Goal: Task Accomplishment & Management: Use online tool/utility

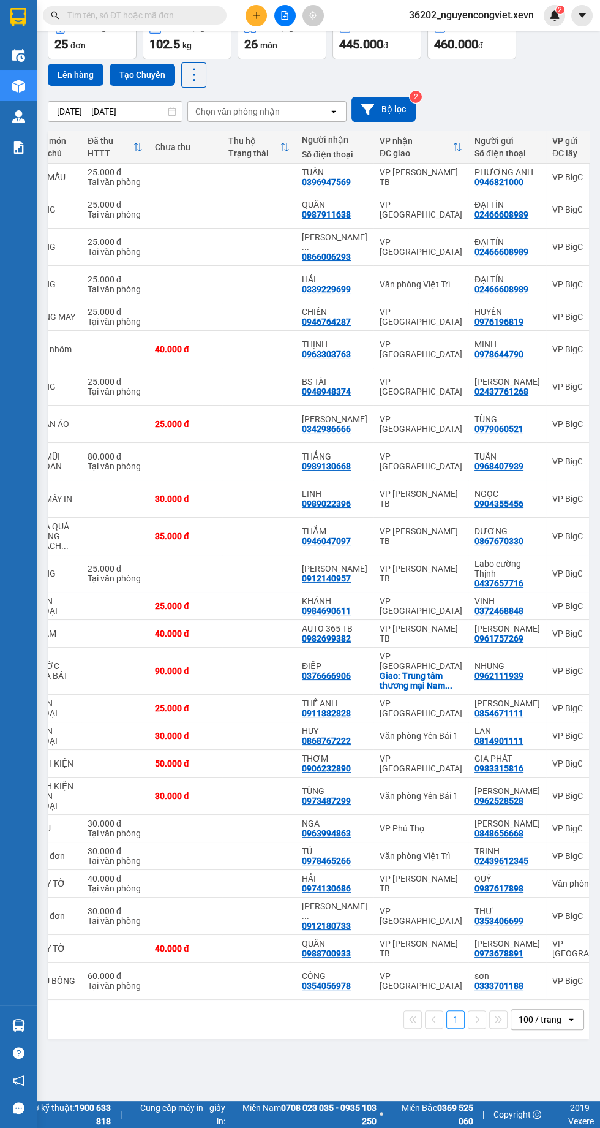
scroll to position [0, 311]
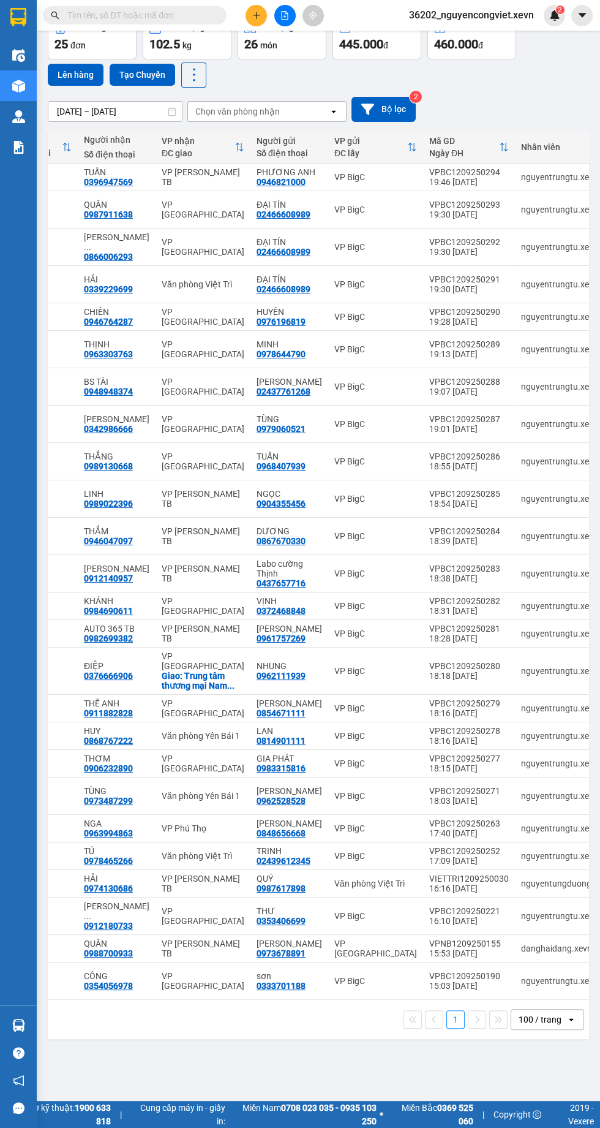
click at [282, 15] on icon "file-add" at bounding box center [285, 15] width 9 height 9
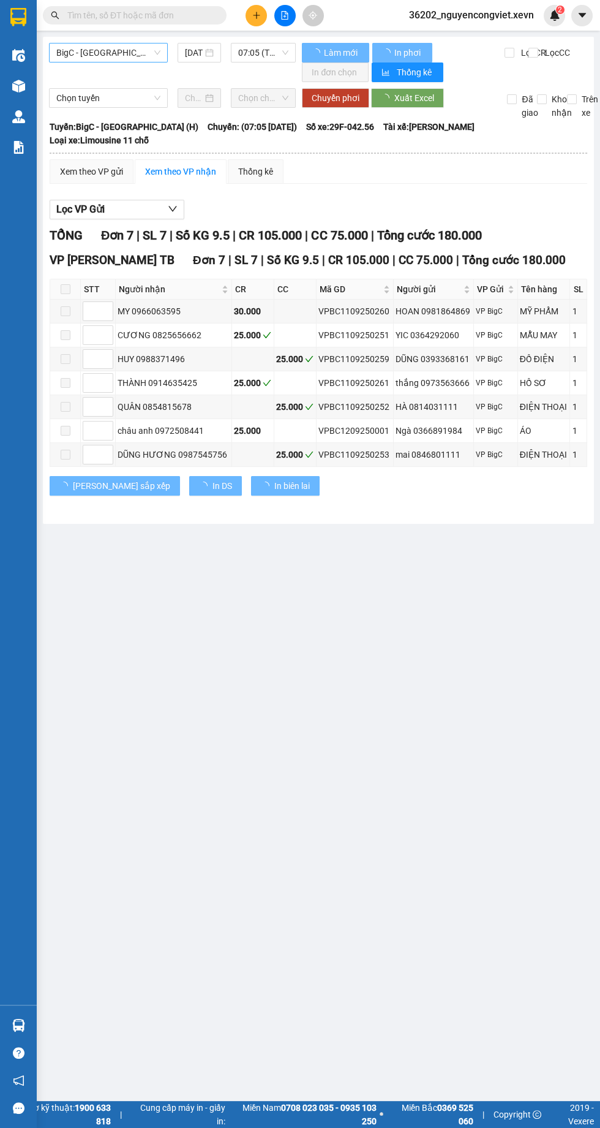
click at [89, 52] on span "BigC - [GEOGRAPHIC_DATA] (H)" at bounding box center [108, 52] width 104 height 18
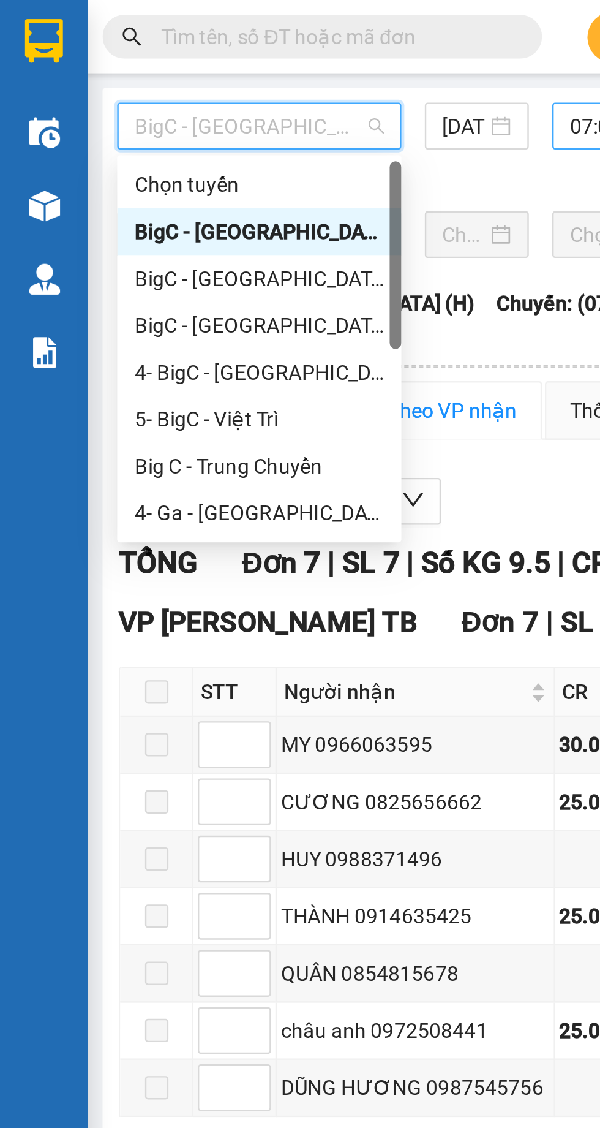
click at [233, 58] on div "07:05 (TC) - 29F-042.56" at bounding box center [263, 53] width 65 height 20
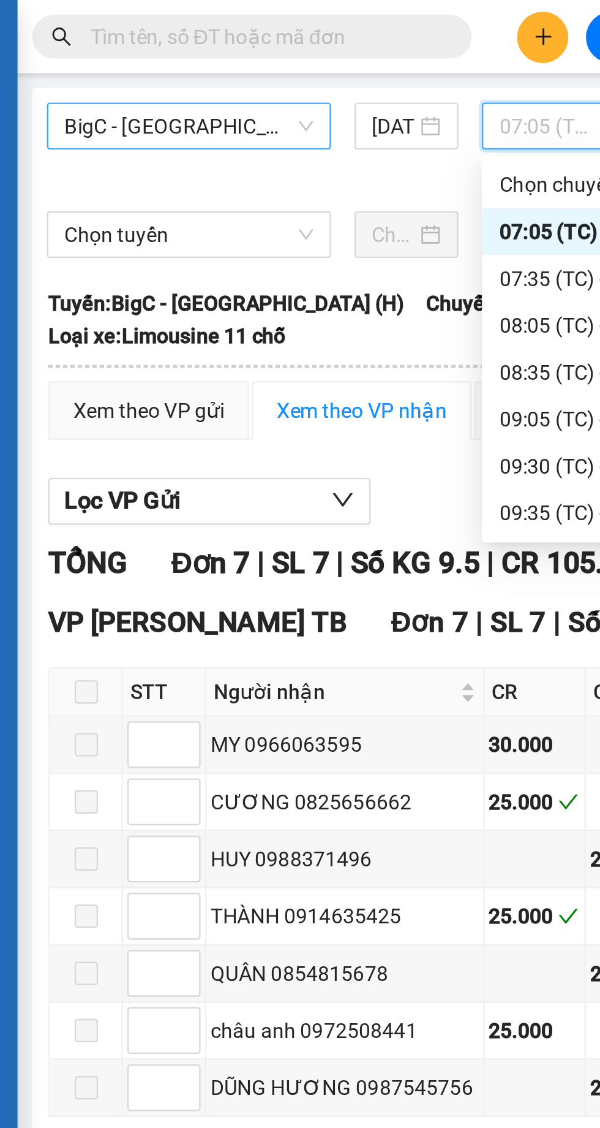
click at [83, 53] on span "BigC - [GEOGRAPHIC_DATA] (H)" at bounding box center [108, 52] width 104 height 18
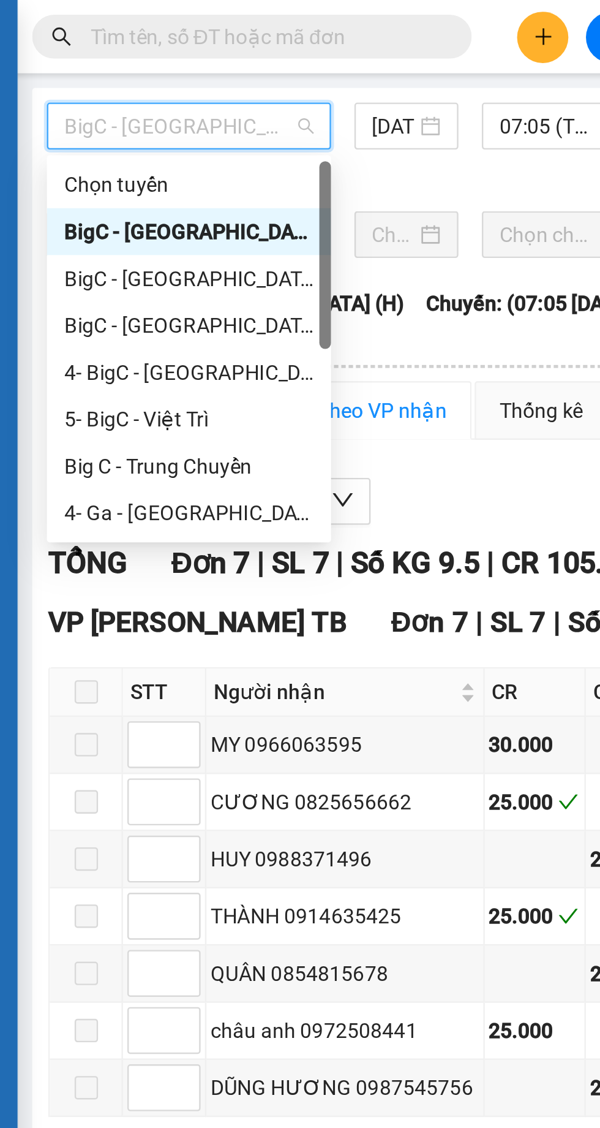
click at [94, 123] on div "BigC - [GEOGRAPHIC_DATA] (H)" at bounding box center [108, 116] width 104 height 13
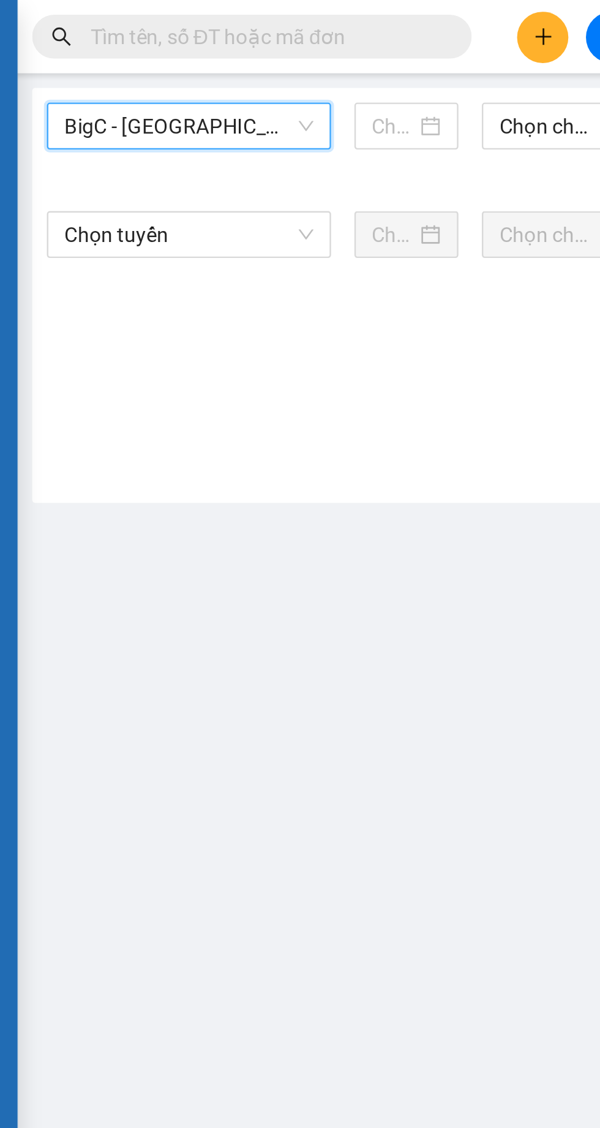
type input "[DATE]"
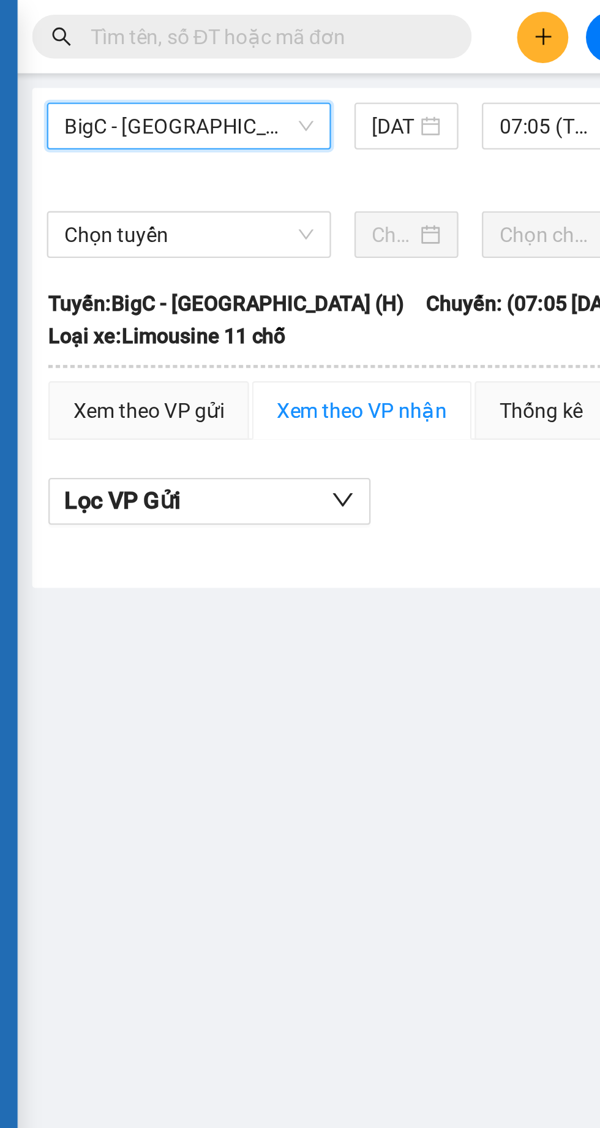
click at [246, 71] on div "BigC - [GEOGRAPHIC_DATA] (H) BigC - [GEOGRAPHIC_DATA] (H) [DATE] 07:05 (TC) - 2…" at bounding box center [172, 62] width 247 height 39
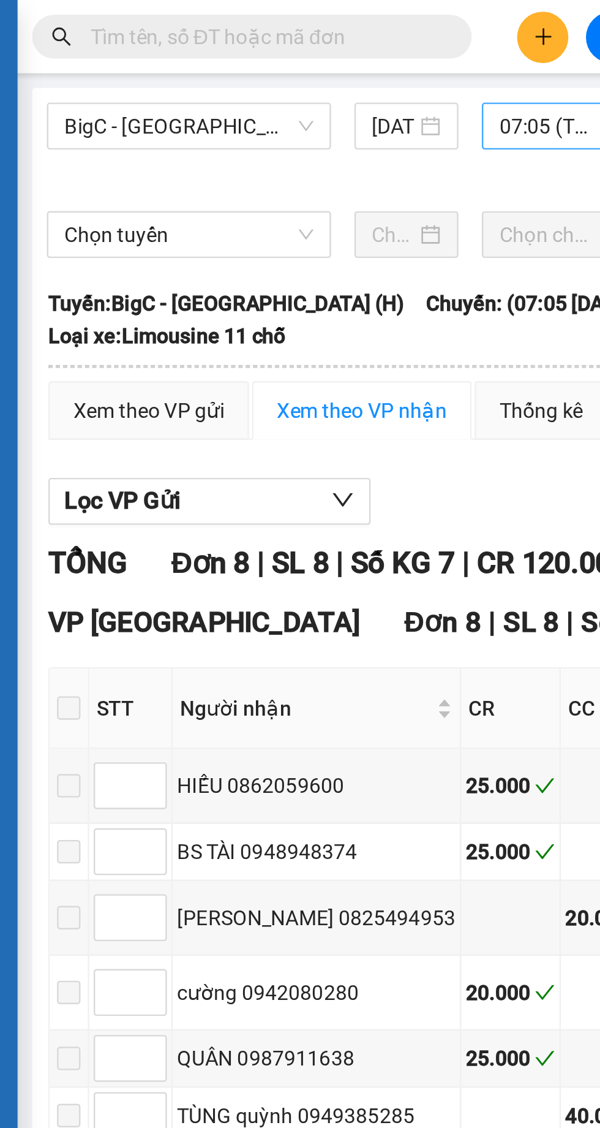
click at [244, 55] on span "07:05 (TC) - 29E-337.32" at bounding box center [263, 52] width 50 height 18
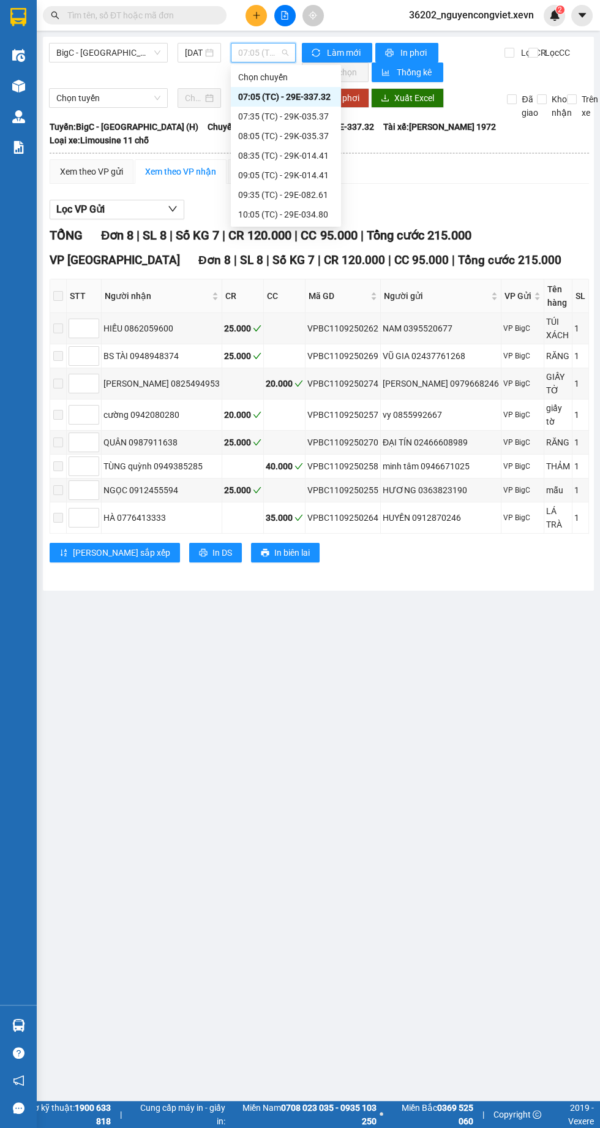
scroll to position [314, 0]
click at [284, 195] on div "18:05 (TC) - 29H-849.73" at bounding box center [286, 194] width 96 height 13
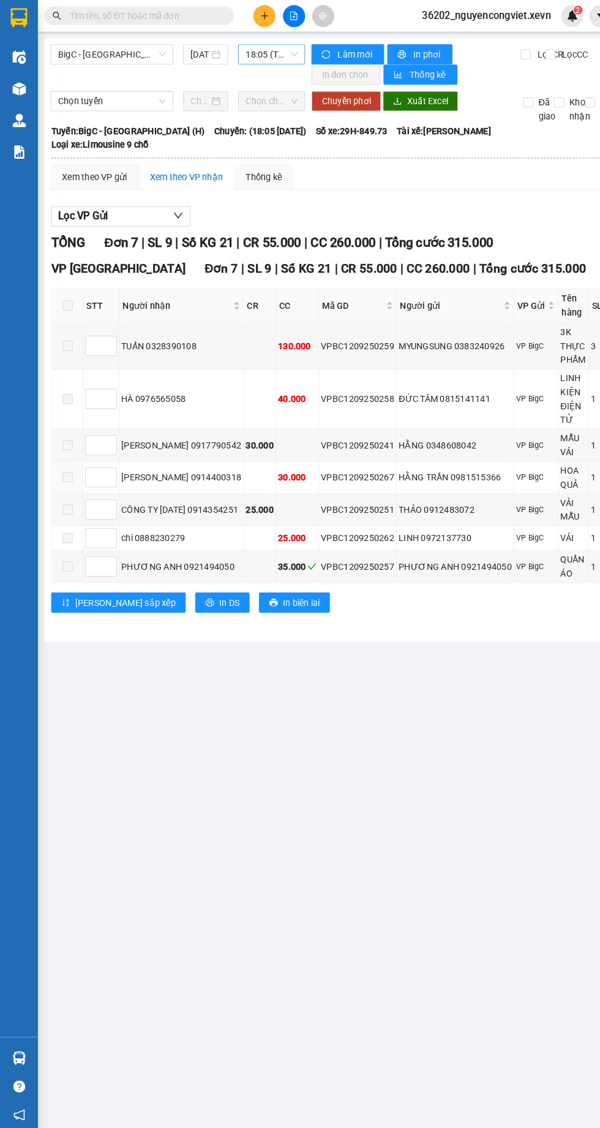
click at [264, 55] on span "18:05 (TC) - 29H-849.73" at bounding box center [263, 52] width 50 height 18
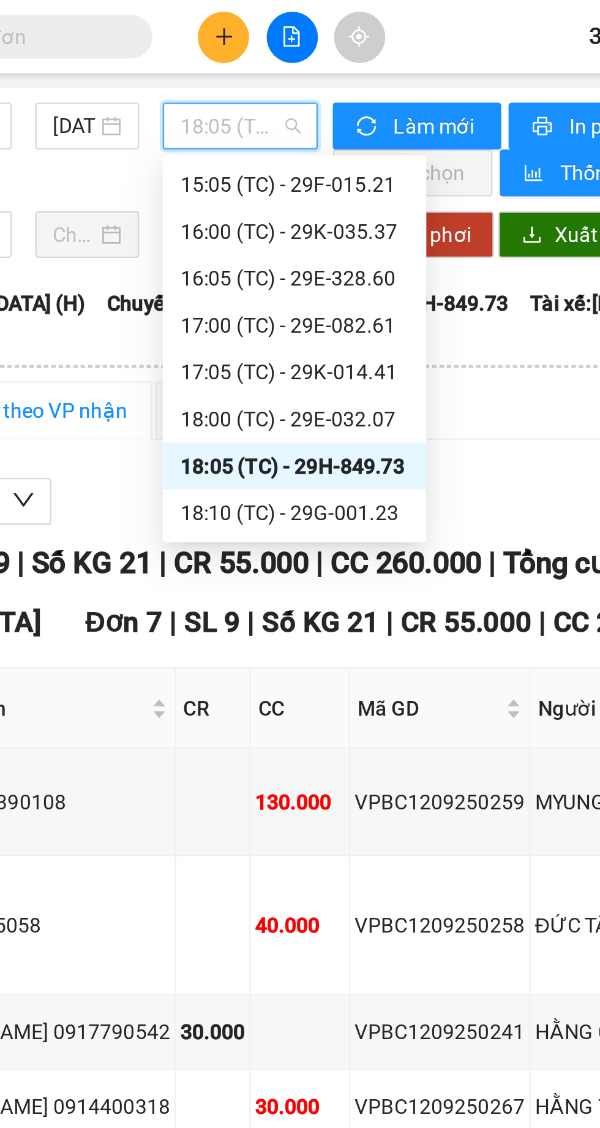
click at [289, 211] on div "18:10 (TC) - 29G-001.23" at bounding box center [286, 214] width 96 height 13
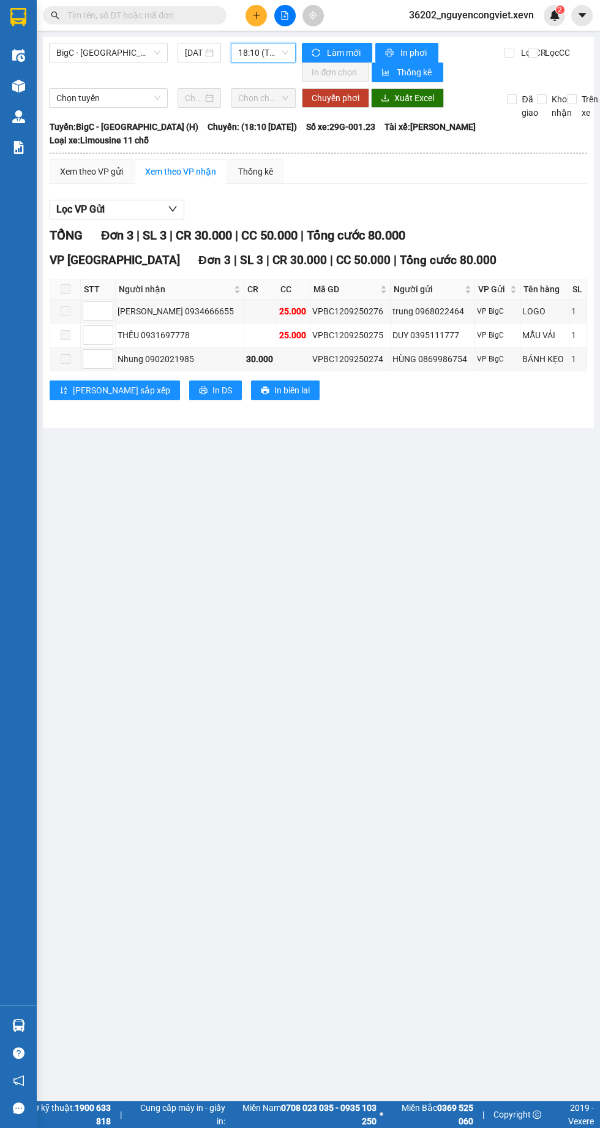
click at [255, 52] on span "18:10 (TC) - 29G-001.23" at bounding box center [263, 52] width 50 height 18
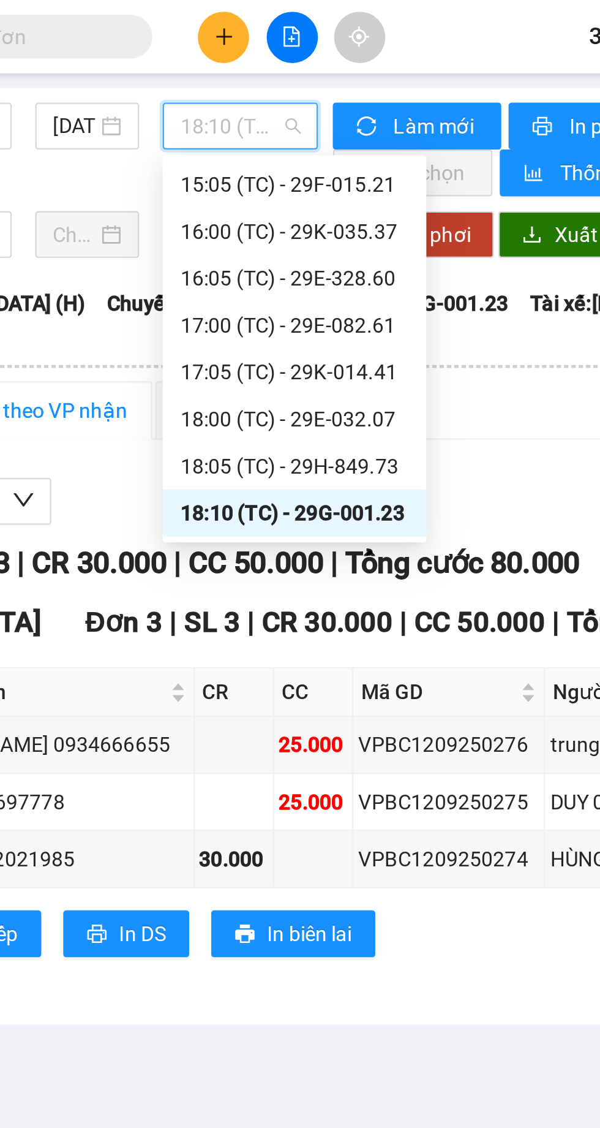
click at [310, 194] on div "18:05 (TC) - 29H-849.73" at bounding box center [286, 194] width 96 height 13
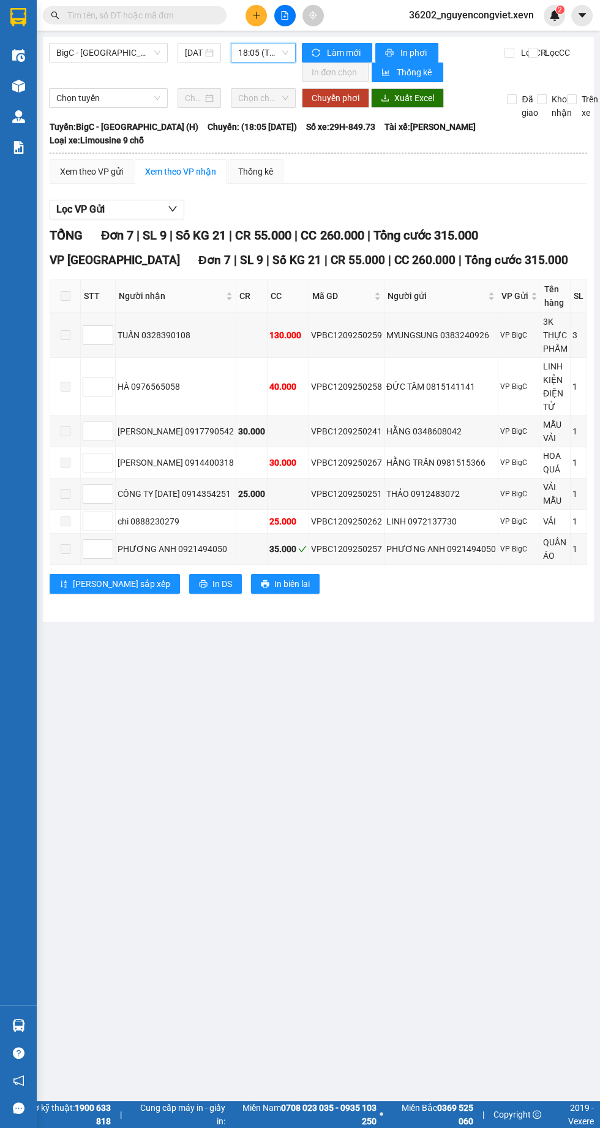
click at [18, 81] on img at bounding box center [18, 86] width 13 height 13
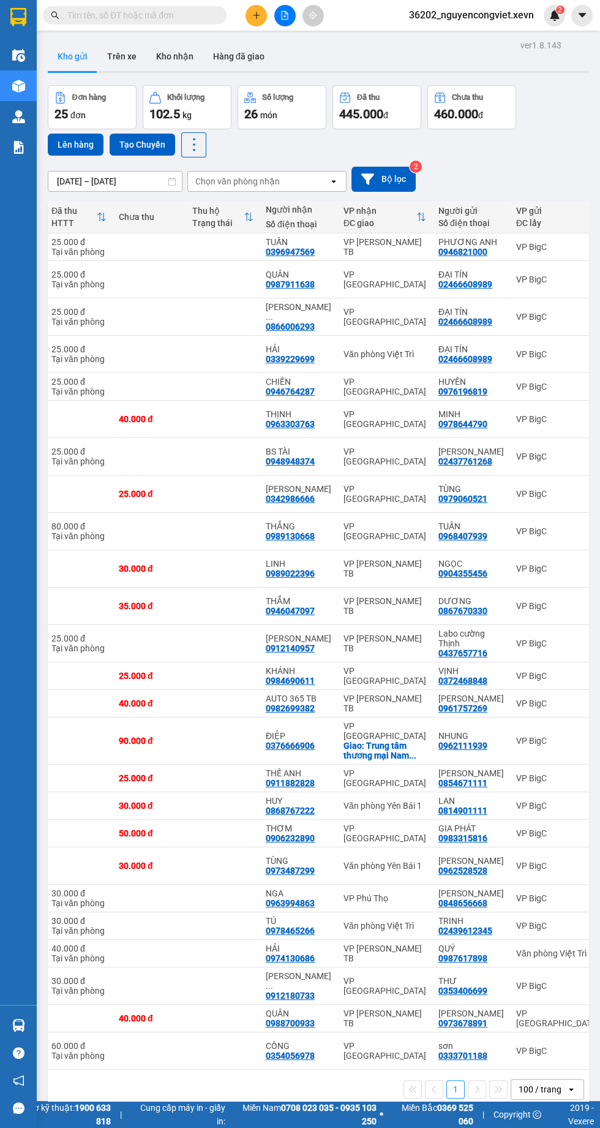
scroll to position [0, 138]
